Goal: Use online tool/utility: Utilize a website feature to perform a specific function

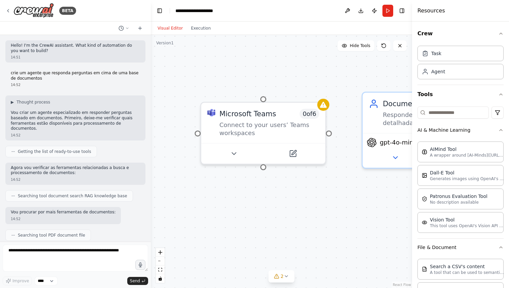
scroll to position [553, 0]
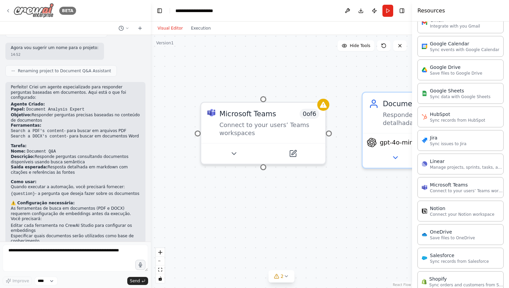
click at [8, 10] on icon at bounding box center [7, 10] width 5 height 5
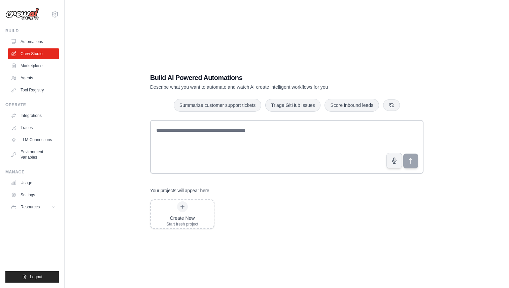
click at [115, 154] on div "Build AI Powered Automations Describe what you want to automate and watch AI cr…" at bounding box center [286, 151] width 423 height 288
click at [186, 207] on div at bounding box center [182, 207] width 11 height 11
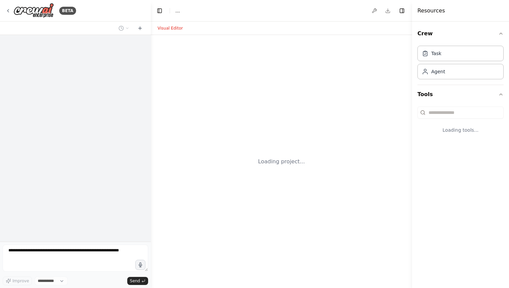
select select "****"
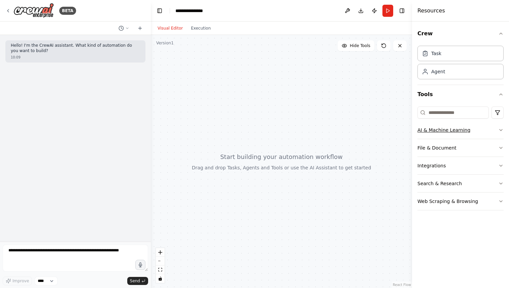
drag, startPoint x: 435, startPoint y: 130, endPoint x: 458, endPoint y: 130, distance: 23.2
click at [435, 130] on button "AI & Machine Learning" at bounding box center [460, 130] width 86 height 18
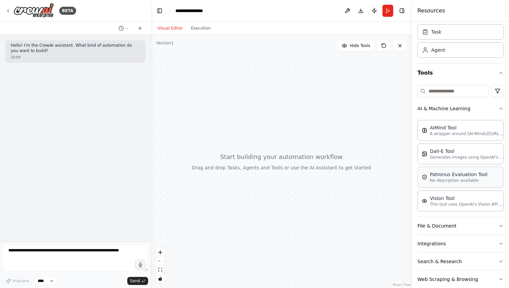
scroll to position [33, 0]
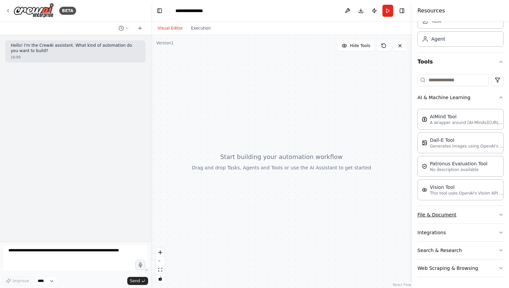
click at [465, 215] on button "File & Document" at bounding box center [460, 215] width 86 height 18
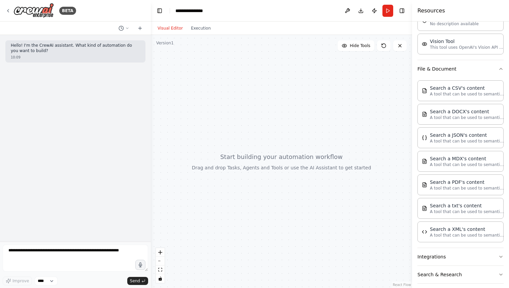
scroll to position [178, 0]
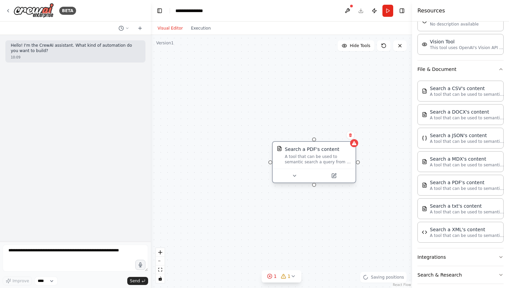
drag, startPoint x: 374, startPoint y: 166, endPoint x: 302, endPoint y: 151, distance: 73.9
click at [302, 151] on div "Search a PDF's content A tool that can be used to semantic search a query from …" at bounding box center [318, 155] width 67 height 19
click at [335, 179] on button at bounding box center [334, 176] width 38 height 8
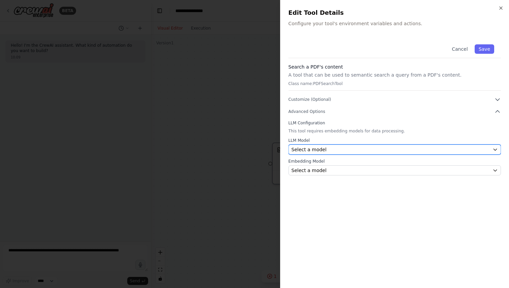
click at [356, 147] on div "Select a model" at bounding box center [390, 149] width 198 height 7
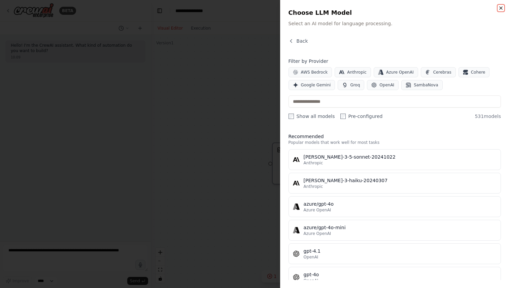
click at [500, 9] on icon "button" at bounding box center [500, 7] width 5 height 5
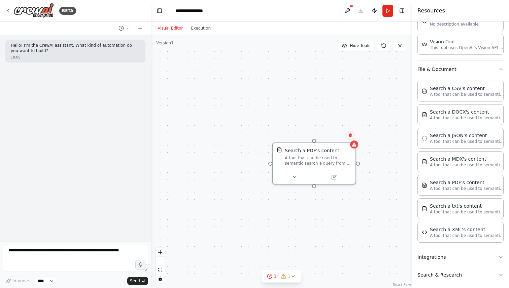
click at [351, 137] on button at bounding box center [350, 135] width 9 height 9
click at [334, 136] on button "Confirm" at bounding box center [331, 135] width 24 height 8
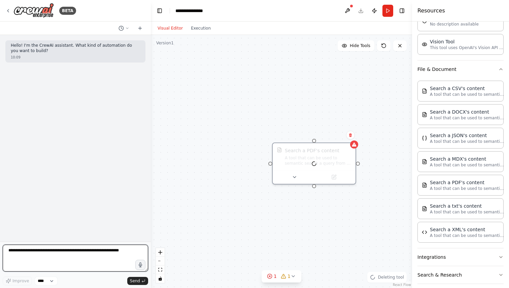
click at [39, 256] on textarea at bounding box center [75, 258] width 145 height 27
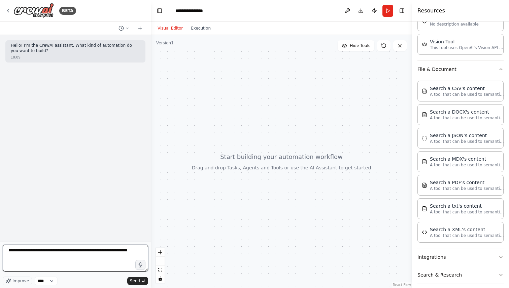
type textarea "**********"
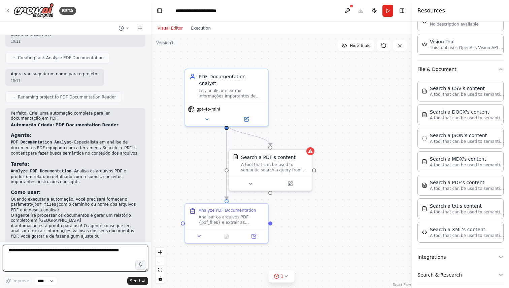
scroll to position [227, 0]
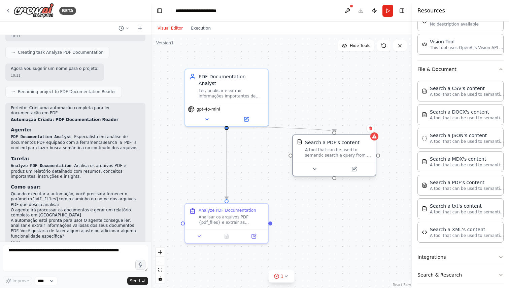
drag, startPoint x: 262, startPoint y: 159, endPoint x: 329, endPoint y: 142, distance: 69.1
click at [329, 142] on div "Search a PDF's content" at bounding box center [332, 142] width 55 height 7
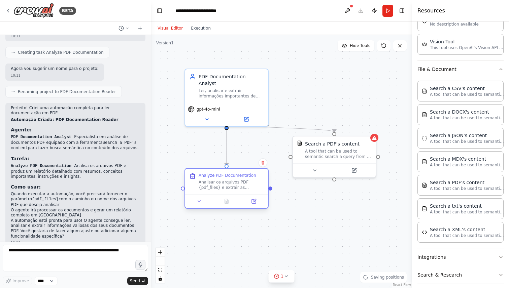
drag, startPoint x: 237, startPoint y: 211, endPoint x: 236, endPoint y: 176, distance: 35.0
click at [236, 176] on div "Analyze PDF Documentation" at bounding box center [228, 175] width 58 height 5
click at [240, 184] on div "Analisar os arquivos PDF {pdf_files} e extrair as informações mais importantes …" at bounding box center [231, 185] width 65 height 11
click at [256, 204] on button at bounding box center [253, 202] width 23 height 8
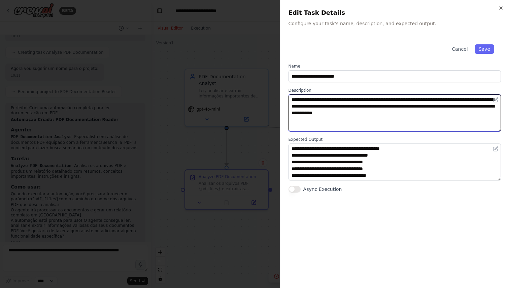
click at [369, 112] on textarea "**********" at bounding box center [394, 113] width 212 height 37
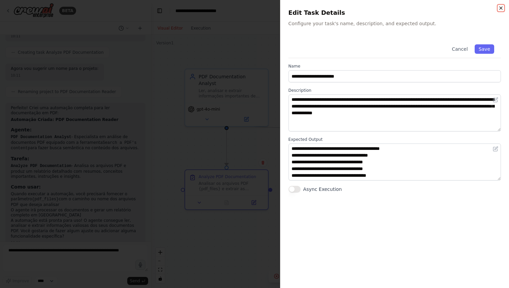
click at [501, 6] on icon "button" at bounding box center [500, 7] width 5 height 5
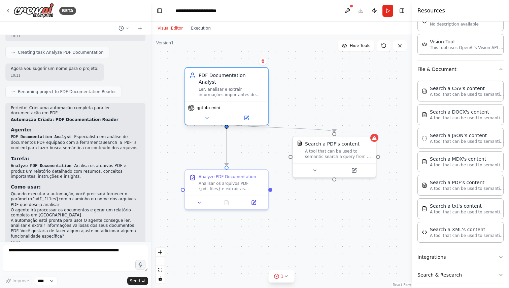
click at [236, 87] on div "Ler, analisar e extrair informações importantes de documentos PDF, fornecendo r…" at bounding box center [231, 92] width 65 height 11
click at [255, 91] on div "PDF Documentation Analyst Ler, analisar e extrair informações importantes de do…" at bounding box center [226, 85] width 83 height 34
click at [248, 115] on icon at bounding box center [246, 117] width 5 height 5
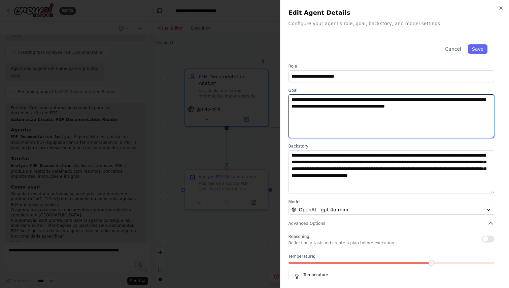
click at [316, 106] on textarea "**********" at bounding box center [391, 117] width 206 height 44
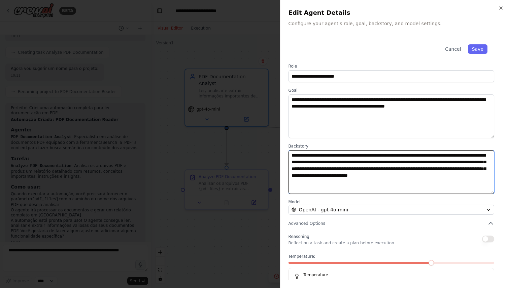
click at [345, 184] on textarea "**********" at bounding box center [391, 172] width 206 height 44
click at [407, 183] on textarea "**********" at bounding box center [391, 172] width 206 height 44
drag, startPoint x: 413, startPoint y: 185, endPoint x: 286, endPoint y: 153, distance: 130.3
click at [286, 153] on div "**********" at bounding box center [394, 144] width 229 height 288
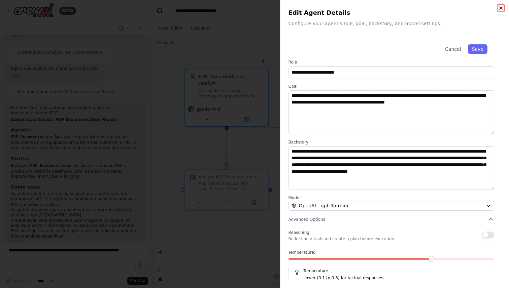
click at [501, 10] on icon "button" at bounding box center [500, 7] width 5 height 5
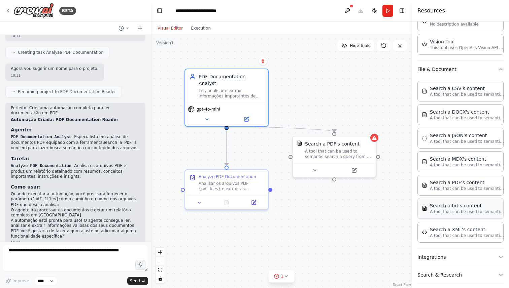
scroll to position [203, 0]
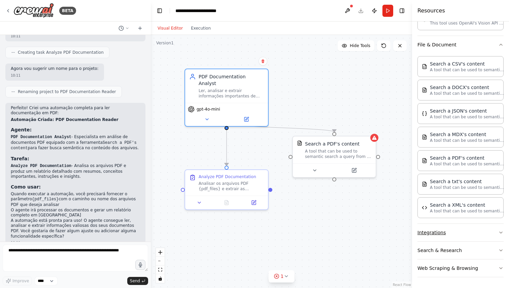
click at [447, 236] on button "Integrations" at bounding box center [460, 233] width 86 height 18
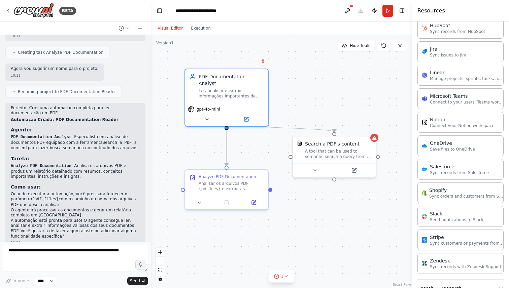
scroll to position [654, 0]
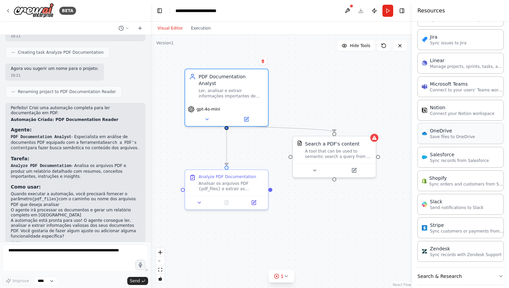
click at [452, 138] on p "Save files to OneDrive" at bounding box center [452, 136] width 45 height 5
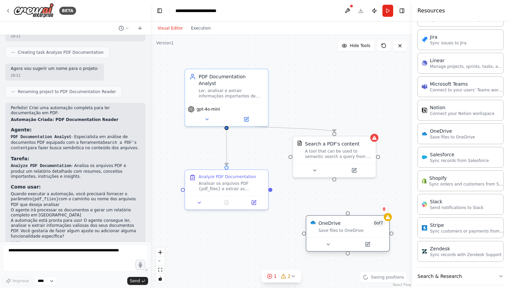
drag, startPoint x: 386, startPoint y: 117, endPoint x: 330, endPoint y: 224, distance: 121.2
click at [330, 224] on div "OneDrive" at bounding box center [329, 223] width 22 height 7
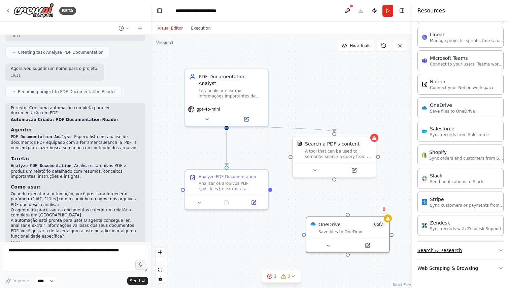
click at [436, 250] on button "Search & Research" at bounding box center [460, 251] width 86 height 18
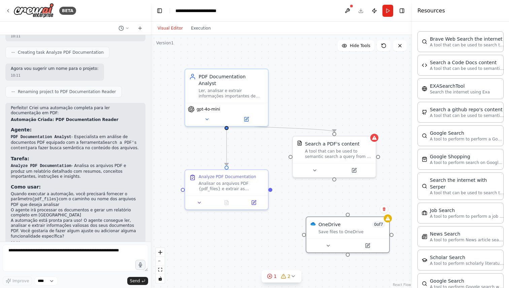
scroll to position [908, 0]
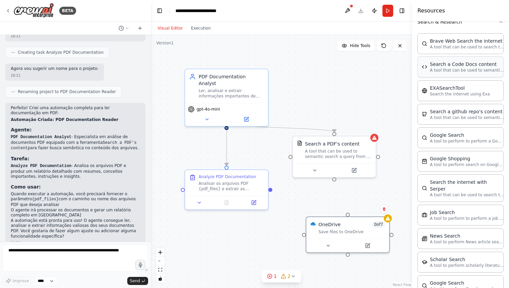
click at [447, 71] on p "A tool that can be used to semantic search a query from a Code Docs content." at bounding box center [467, 70] width 74 height 5
click at [382, 208] on icon at bounding box center [384, 209] width 4 height 4
click at [363, 207] on button "Confirm" at bounding box center [365, 209] width 24 height 8
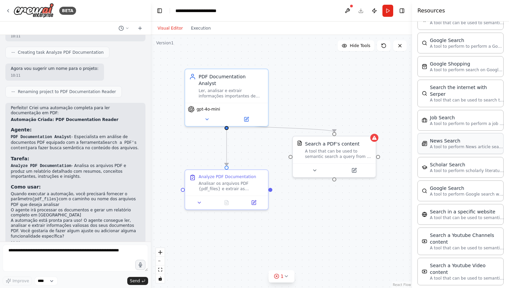
scroll to position [1016, 0]
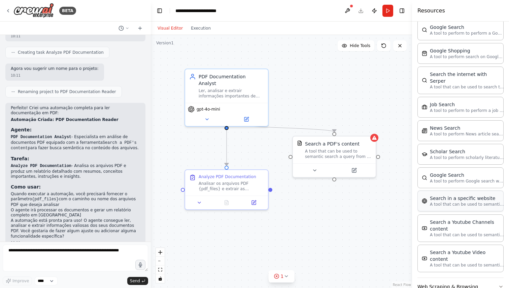
click at [457, 202] on p "A tool that can be used to semantic search a query from a specific URL content." at bounding box center [467, 204] width 74 height 5
click at [458, 202] on p "A tool that can be used to semantic search a query from a specific URL content." at bounding box center [467, 204] width 74 height 5
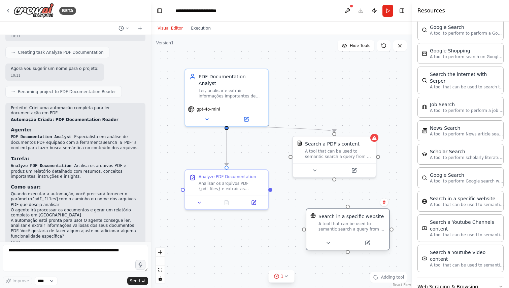
drag, startPoint x: 372, startPoint y: 230, endPoint x: 312, endPoint y: 221, distance: 59.9
click at [318, 221] on div "Search in a specific website A tool that can be used to semantic search a query…" at bounding box center [351, 222] width 67 height 19
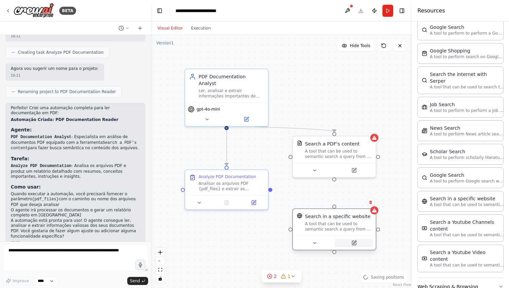
click at [350, 242] on button at bounding box center [354, 243] width 38 height 8
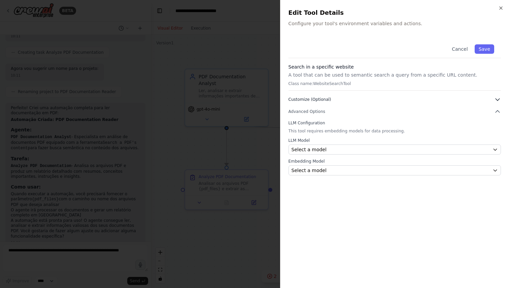
click at [361, 98] on button "Customize (Optional)" at bounding box center [394, 99] width 212 height 7
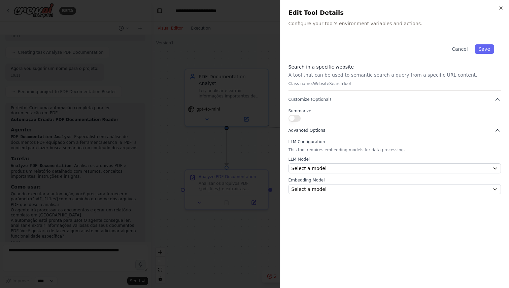
click at [319, 132] on span "Advanced Options" at bounding box center [306, 130] width 37 height 5
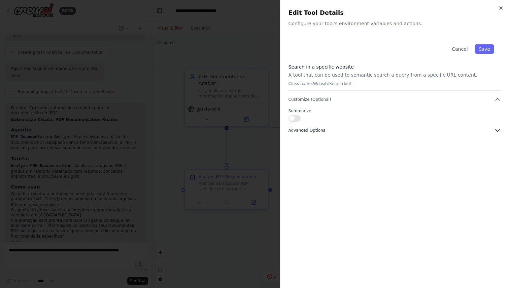
click at [498, 133] on icon "button" at bounding box center [497, 130] width 7 height 7
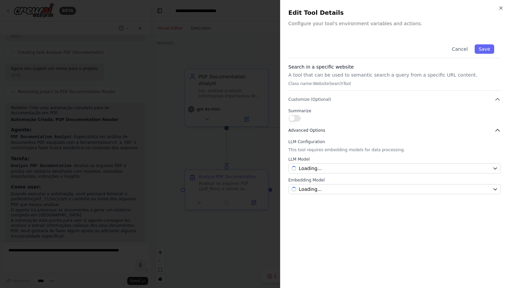
click at [498, 133] on icon "button" at bounding box center [497, 130] width 7 height 7
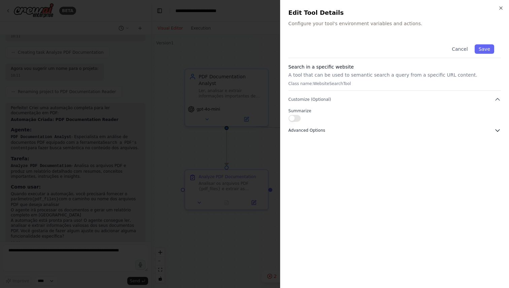
click at [497, 130] on icon "button" at bounding box center [497, 130] width 7 height 7
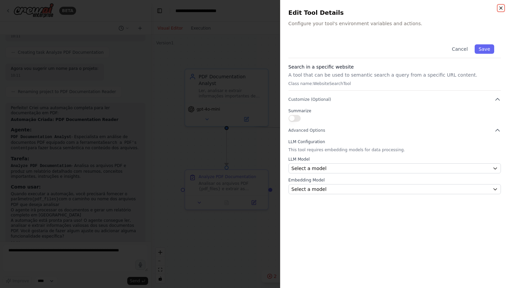
click at [502, 9] on icon "button" at bounding box center [500, 7] width 5 height 5
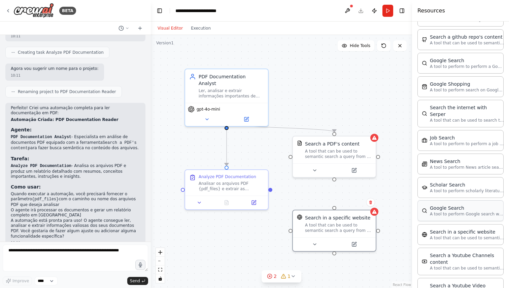
scroll to position [985, 0]
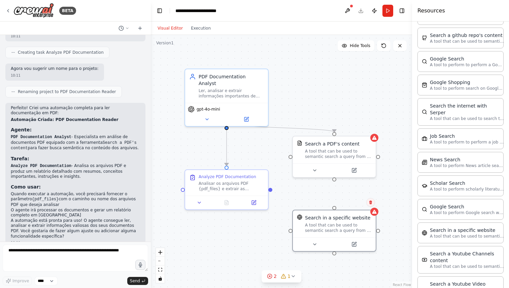
click at [371, 201] on icon at bounding box center [370, 203] width 3 height 4
click at [354, 201] on button "Confirm" at bounding box center [352, 203] width 24 height 8
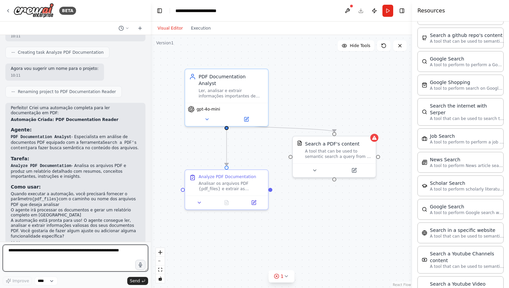
click at [87, 253] on textarea at bounding box center [75, 258] width 145 height 27
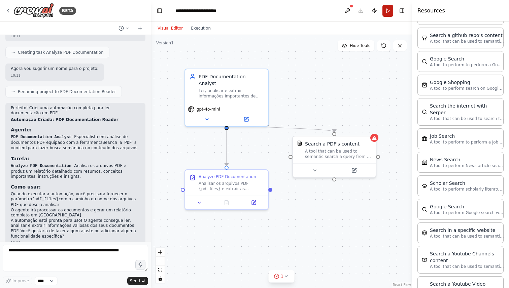
click at [387, 9] on button "Run" at bounding box center [387, 11] width 11 height 12
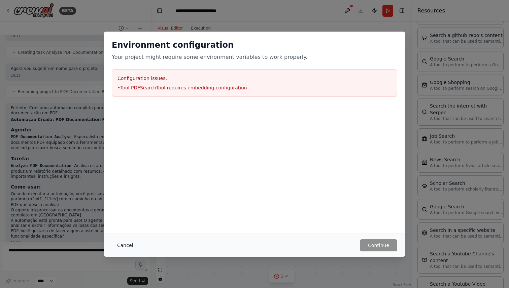
click at [127, 240] on button "Cancel" at bounding box center [125, 246] width 27 height 12
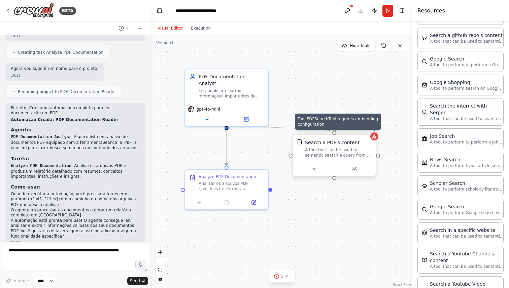
click at [377, 138] on div at bounding box center [374, 137] width 8 height 8
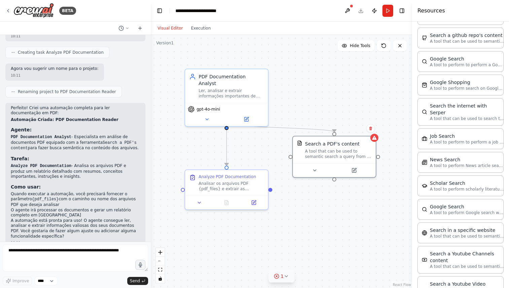
click at [280, 275] on div "1" at bounding box center [279, 276] width 10 height 7
click at [334, 260] on button at bounding box center [333, 259] width 11 height 8
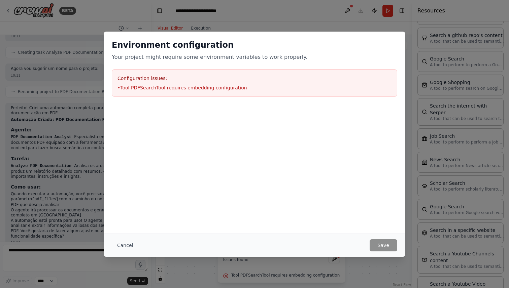
click at [240, 86] on li "• Tool PDFSearchTool requires embedding configuration" at bounding box center [254, 87] width 274 height 7
click at [124, 246] on button "Cancel" at bounding box center [125, 246] width 27 height 12
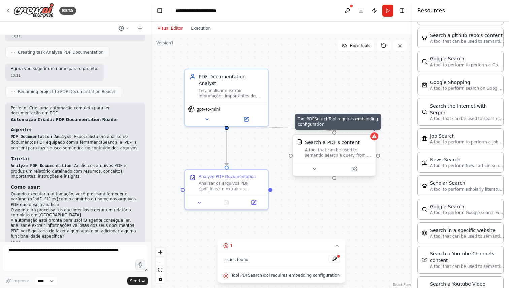
click at [375, 138] on icon at bounding box center [374, 137] width 4 height 4
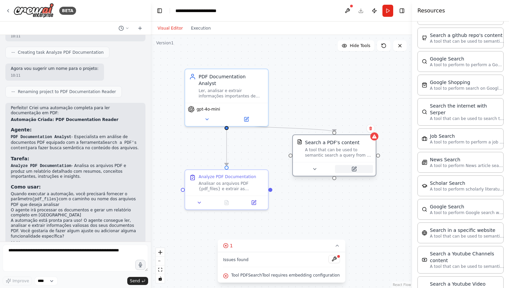
click at [357, 169] on button at bounding box center [354, 169] width 38 height 8
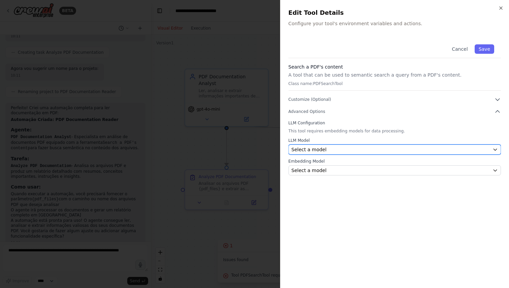
click at [360, 150] on div "Select a model" at bounding box center [390, 149] width 198 height 7
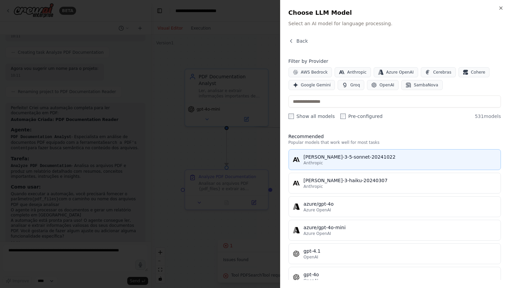
click at [347, 159] on div "[PERSON_NAME]-3-5-sonnet-20241022" at bounding box center [400, 157] width 193 height 7
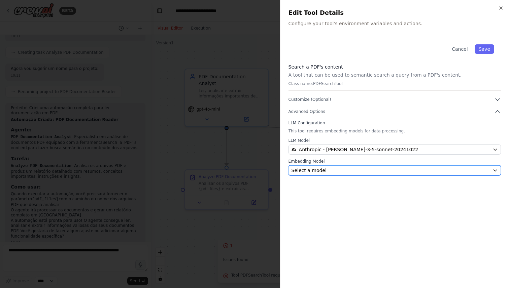
click at [337, 172] on div "Select a model" at bounding box center [390, 170] width 198 height 7
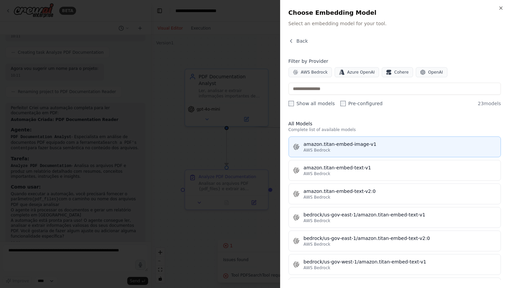
click at [342, 152] on div "AWS Bedrock" at bounding box center [400, 150] width 193 height 5
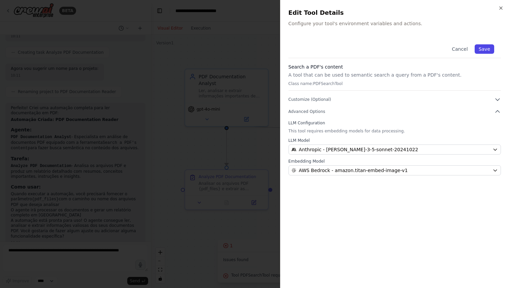
click at [487, 49] on button "Save" at bounding box center [485, 48] width 20 height 9
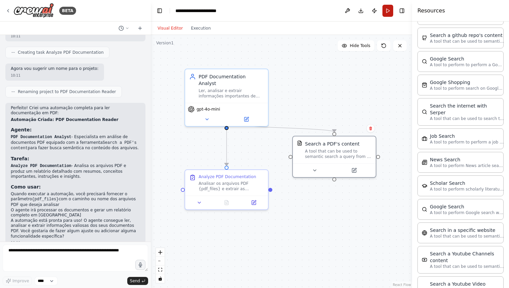
click at [390, 9] on button "Run" at bounding box center [387, 11] width 11 height 12
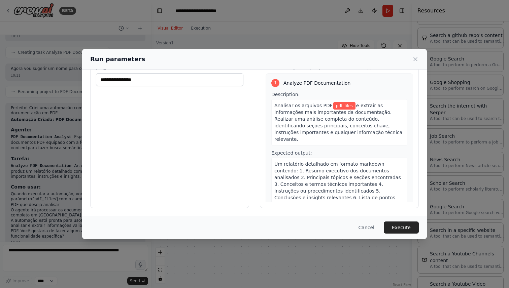
scroll to position [0, 0]
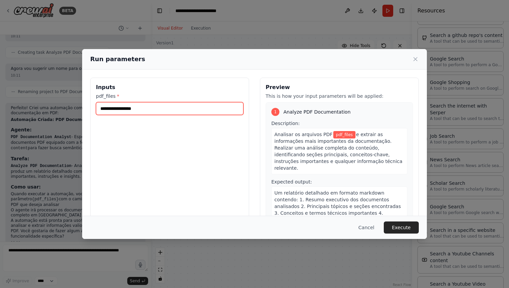
click at [144, 109] on input "pdf_files *" at bounding box center [169, 108] width 147 height 13
click at [155, 111] on input "pdf_files *" at bounding box center [169, 108] width 147 height 13
click at [363, 227] on button "Cancel" at bounding box center [366, 228] width 27 height 12
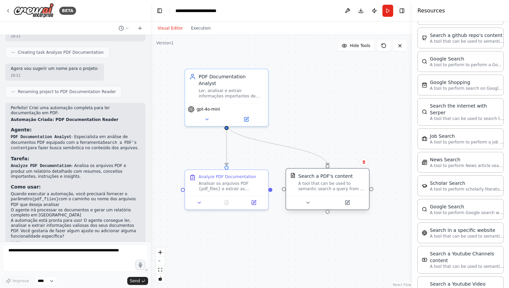
drag, startPoint x: 327, startPoint y: 152, endPoint x: 322, endPoint y: 186, distance: 34.4
click at [322, 186] on div "A tool that can be used to semantic search a query from a PDF's content." at bounding box center [331, 186] width 67 height 11
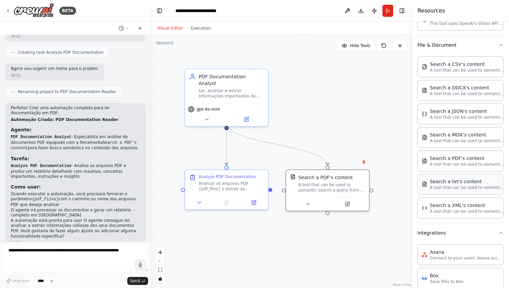
scroll to position [201, 0]
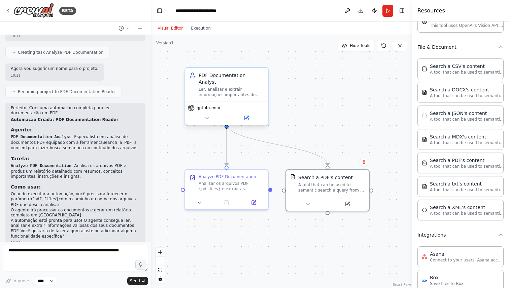
click at [231, 87] on div "Ler, analisar e extrair informações importantes de documentos PDF, fornecendo r…" at bounding box center [231, 92] width 65 height 11
click at [245, 115] on icon at bounding box center [246, 117] width 5 height 5
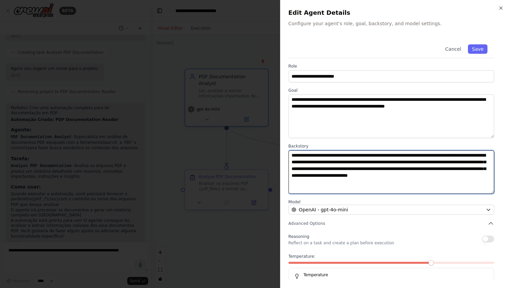
drag, startPoint x: 293, startPoint y: 155, endPoint x: 447, endPoint y: 188, distance: 157.2
click at [447, 188] on textarea "**********" at bounding box center [391, 172] width 206 height 44
